Goal: Information Seeking & Learning: Check status

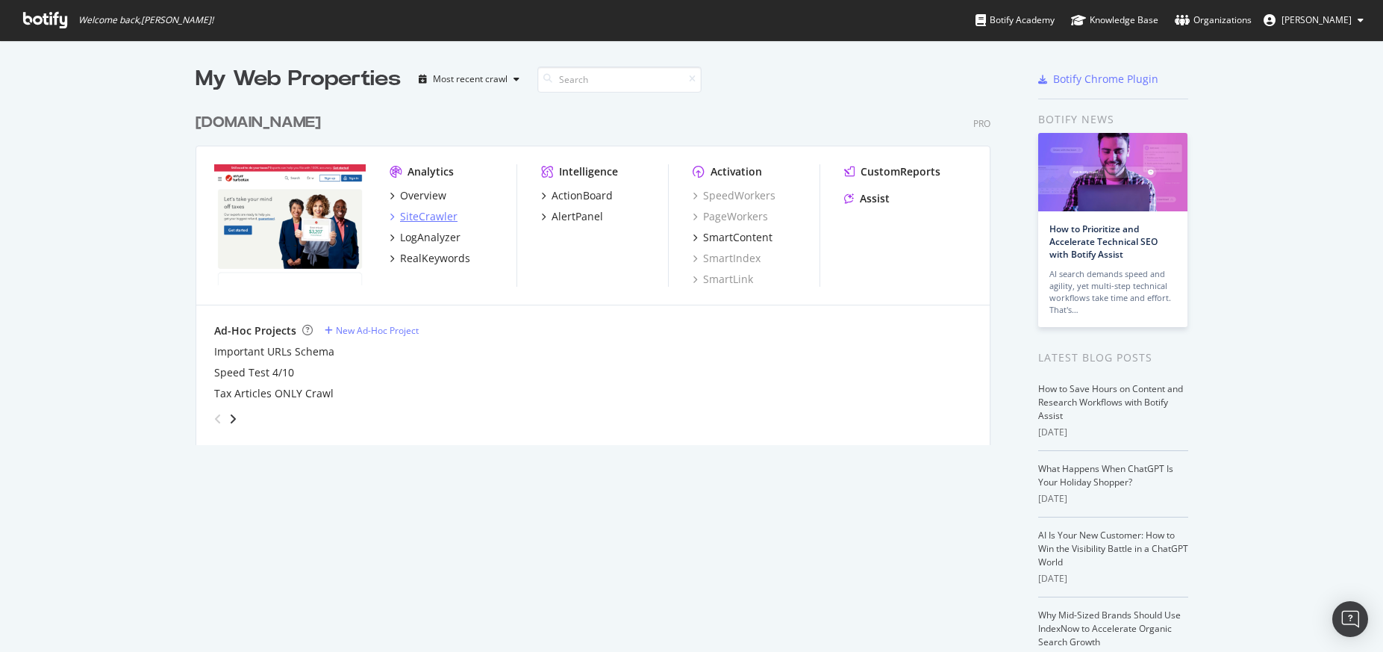
scroll to position [641, 1361]
click at [415, 237] on div "LogAnalyzer" at bounding box center [430, 237] width 60 height 15
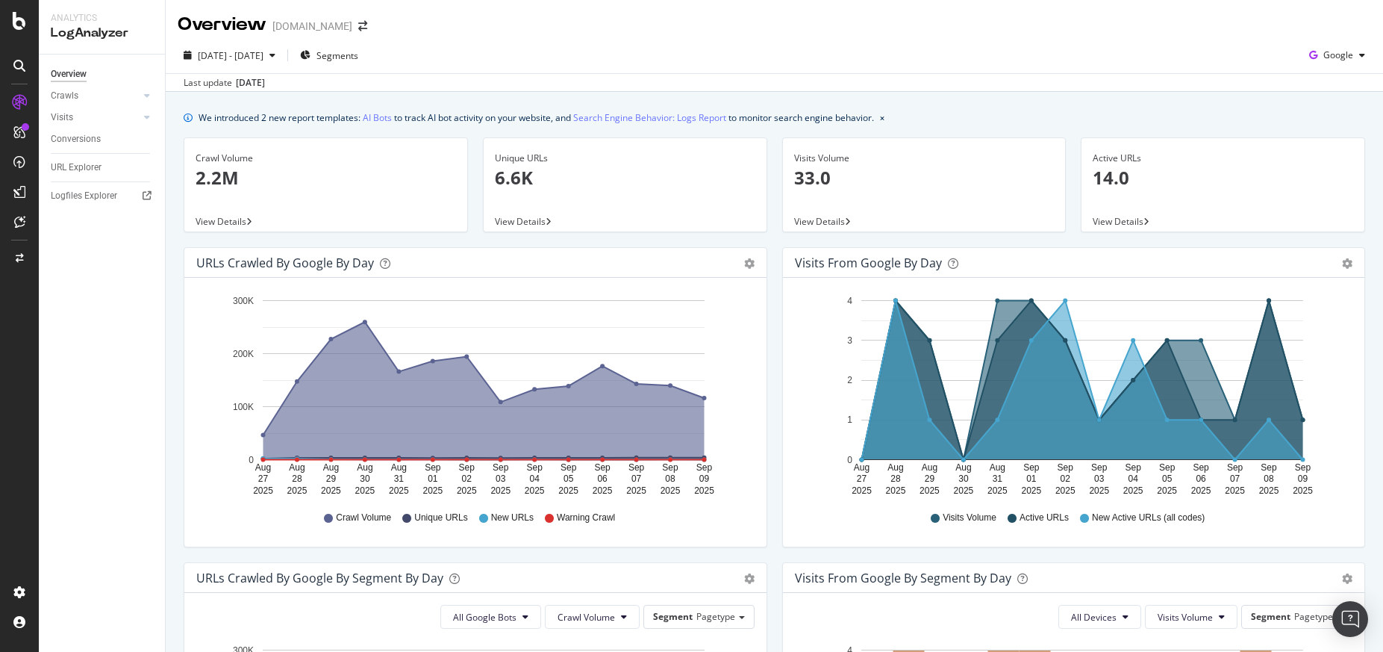
click at [451, 371] on icon "A chart." at bounding box center [484, 390] width 441 height 137
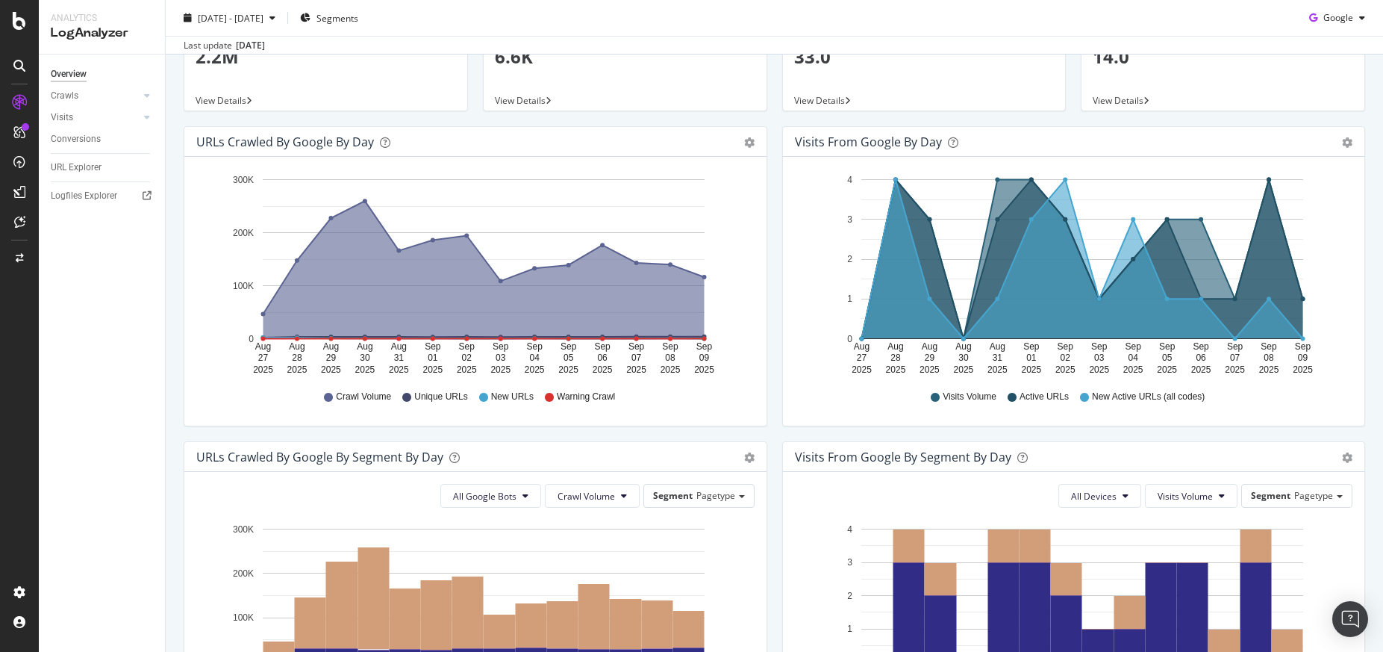
scroll to position [149, 0]
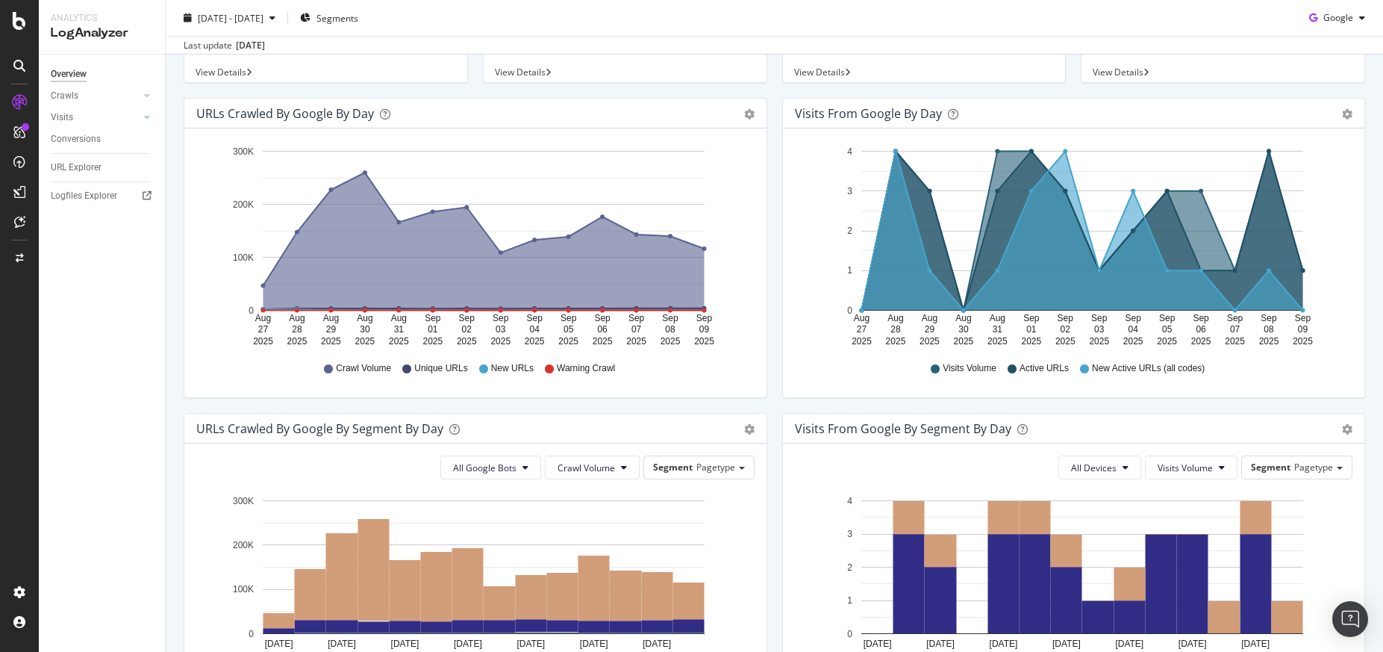
click at [406, 290] on icon "A chart." at bounding box center [484, 240] width 441 height 137
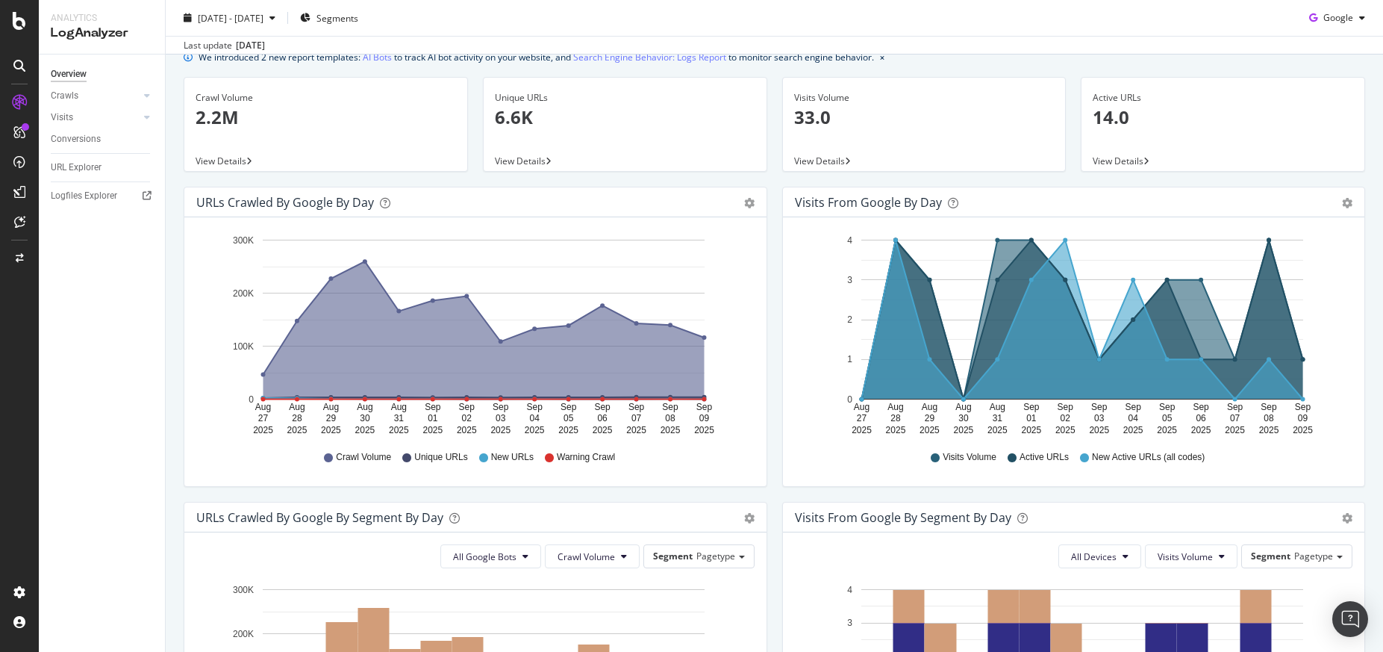
scroll to position [0, 0]
